Goal: Navigation & Orientation: Find specific page/section

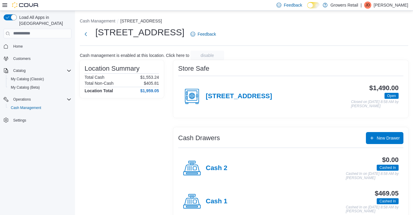
scroll to position [13, 0]
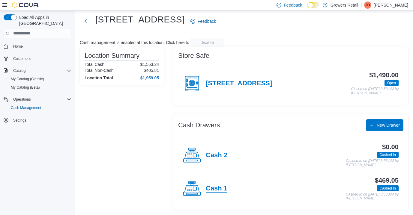
click at [215, 189] on h4 "Cash 1" at bounding box center [217, 189] width 22 height 8
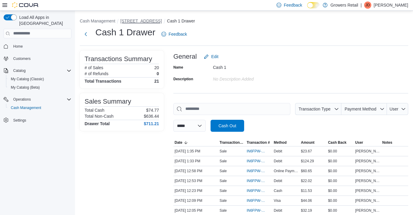
click at [143, 22] on button "[STREET_ADDRESS]" at bounding box center [140, 21] width 41 height 5
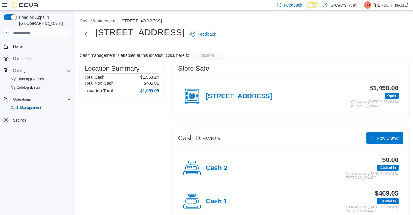
click at [220, 168] on h4 "Cash 2" at bounding box center [217, 169] width 22 height 8
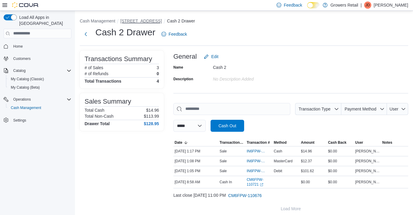
click at [141, 21] on button "[STREET_ADDRESS]" at bounding box center [140, 21] width 41 height 5
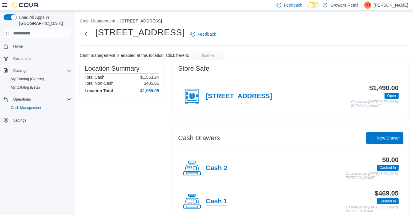
click at [219, 203] on h4 "Cash 1" at bounding box center [217, 202] width 22 height 8
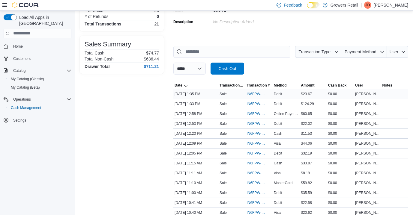
scroll to position [58, 0]
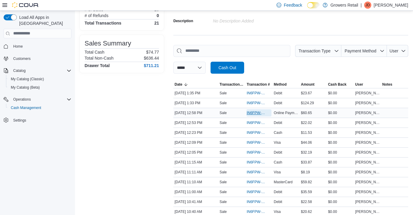
click at [254, 113] on span "IN6FPW-2066057" at bounding box center [255, 113] width 19 height 5
click at [24, 106] on span "Cash Management" at bounding box center [26, 108] width 30 height 5
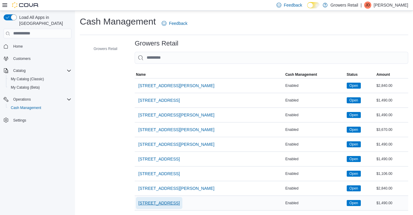
click at [170, 208] on span "[STREET_ADDRESS]" at bounding box center [158, 203] width 41 height 12
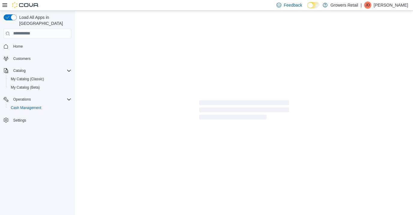
scroll to position [13, 0]
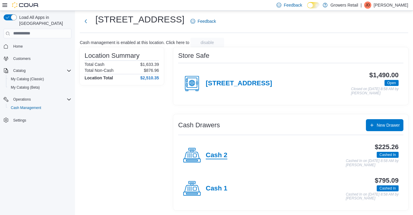
click at [212, 157] on h4 "Cash 2" at bounding box center [217, 156] width 22 height 8
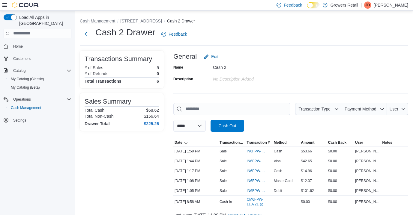
click at [90, 21] on button "Cash Management" at bounding box center [97, 21] width 35 height 5
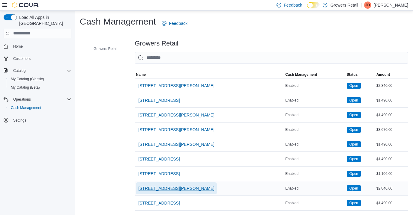
click at [162, 185] on span "[STREET_ADDRESS][PERSON_NAME]" at bounding box center [176, 189] width 76 height 12
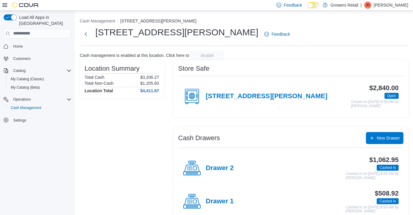
click at [97, 26] on div "Cash Management [STREET_ADDRESS][PERSON_NAME] [STREET_ADDRESS][PERSON_NAME] Fee…" at bounding box center [244, 119] width 338 height 217
click at [97, 19] on button "Cash Management" at bounding box center [97, 21] width 35 height 5
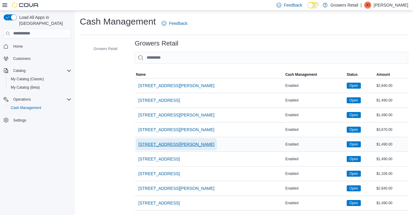
click at [164, 146] on span "[STREET_ADDRESS][PERSON_NAME]" at bounding box center [176, 144] width 76 height 6
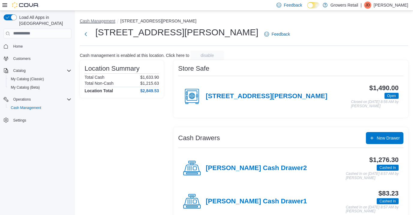
click at [103, 19] on button "Cash Management" at bounding box center [97, 21] width 35 height 5
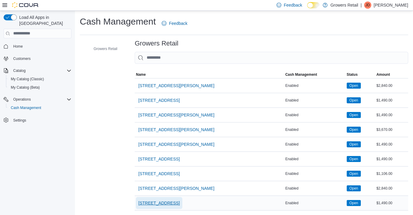
click at [160, 206] on span "[STREET_ADDRESS]" at bounding box center [158, 203] width 41 height 6
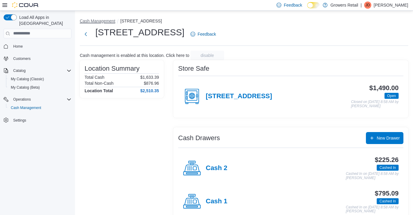
click at [103, 19] on button "Cash Management" at bounding box center [97, 21] width 35 height 5
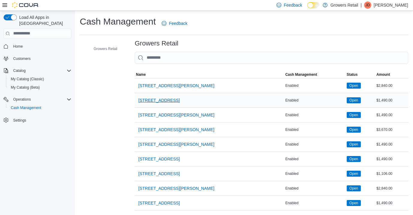
click at [154, 96] on span "[STREET_ADDRESS]" at bounding box center [158, 100] width 41 height 12
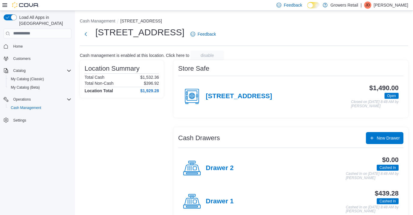
click at [108, 17] on div "Cash Management [STREET_ADDRESS] W [STREET_ADDRESS] Feedback Cash management is…" at bounding box center [244, 119] width 338 height 217
click at [109, 20] on button "Cash Management" at bounding box center [97, 21] width 35 height 5
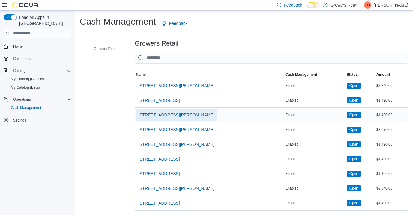
click at [173, 114] on span "[STREET_ADDRESS][PERSON_NAME]" at bounding box center [176, 115] width 76 height 6
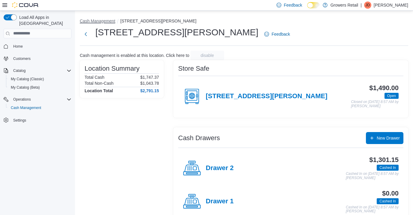
click at [107, 20] on button "Cash Management" at bounding box center [97, 21] width 35 height 5
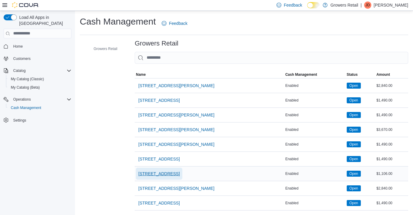
click at [157, 175] on span "[STREET_ADDRESS]" at bounding box center [158, 174] width 41 height 6
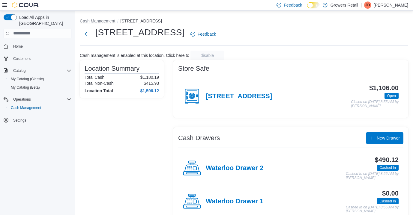
click at [104, 19] on button "Cash Management" at bounding box center [97, 21] width 35 height 5
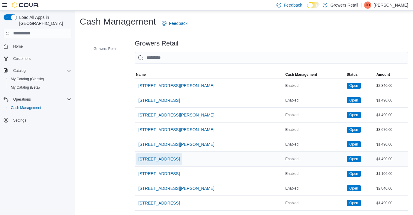
click at [171, 158] on span "[STREET_ADDRESS]" at bounding box center [158, 159] width 41 height 6
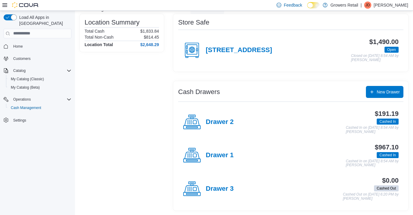
scroll to position [46, 0]
click at [224, 157] on h4 "Drawer 1" at bounding box center [220, 156] width 28 height 8
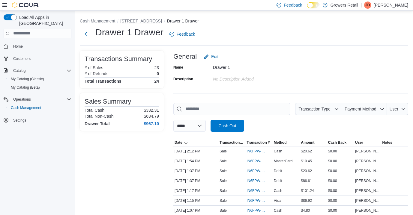
click at [157, 19] on button "[STREET_ADDRESS]" at bounding box center [140, 21] width 41 height 5
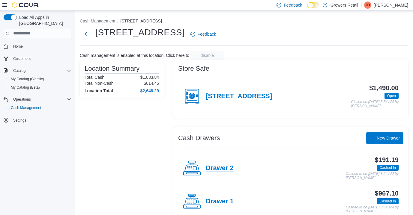
click at [220, 169] on h4 "Drawer 2" at bounding box center [220, 169] width 28 height 8
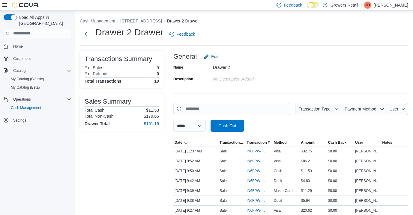
click at [106, 20] on button "Cash Management" at bounding box center [97, 21] width 35 height 5
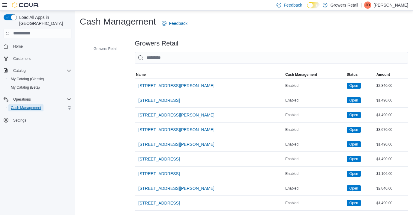
click at [37, 104] on span "Cash Management" at bounding box center [26, 107] width 30 height 7
